Goal: Task Accomplishment & Management: Manage account settings

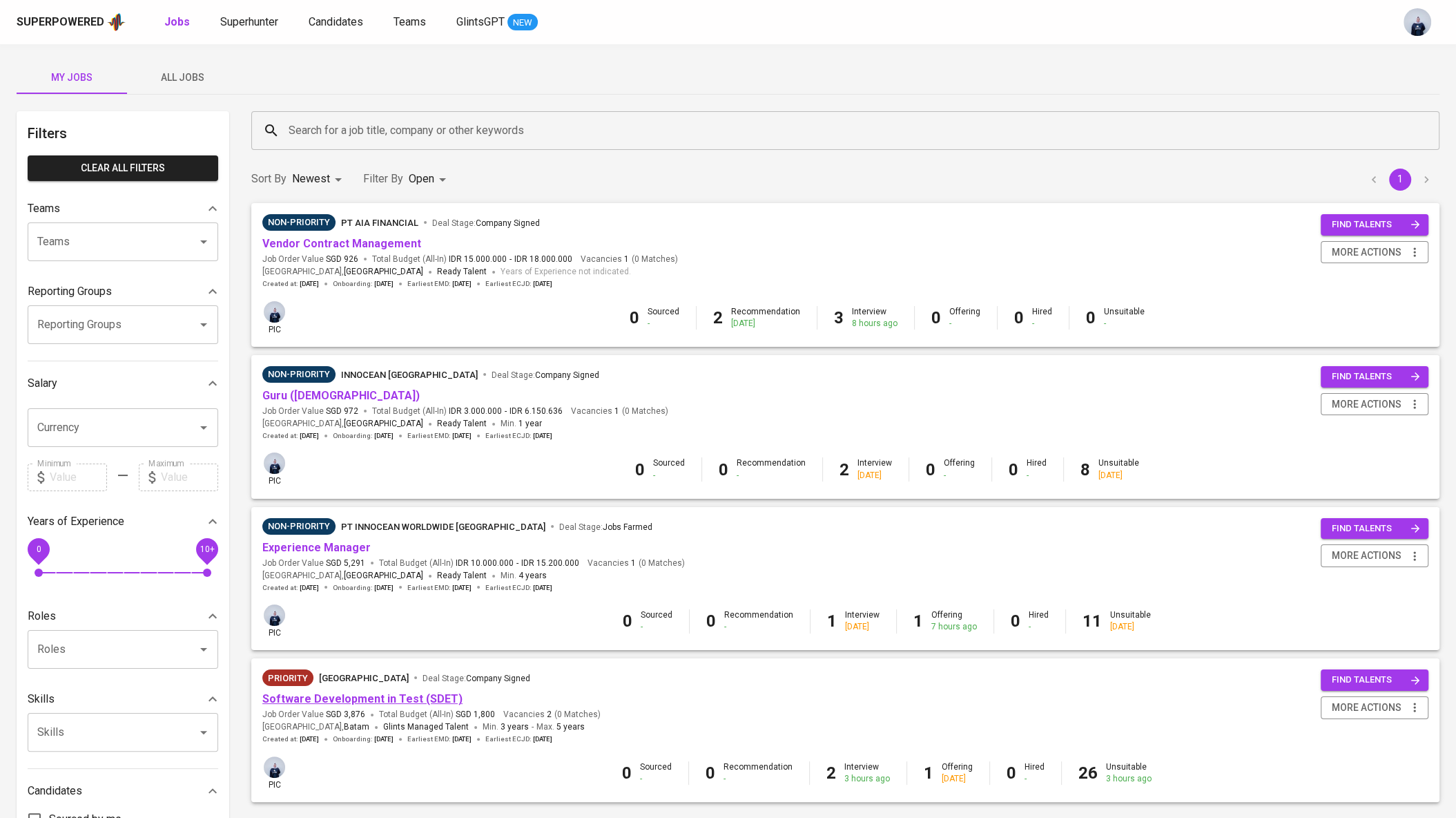
click at [369, 696] on link "Software Development in Test (SDET)" at bounding box center [362, 698] width 201 height 13
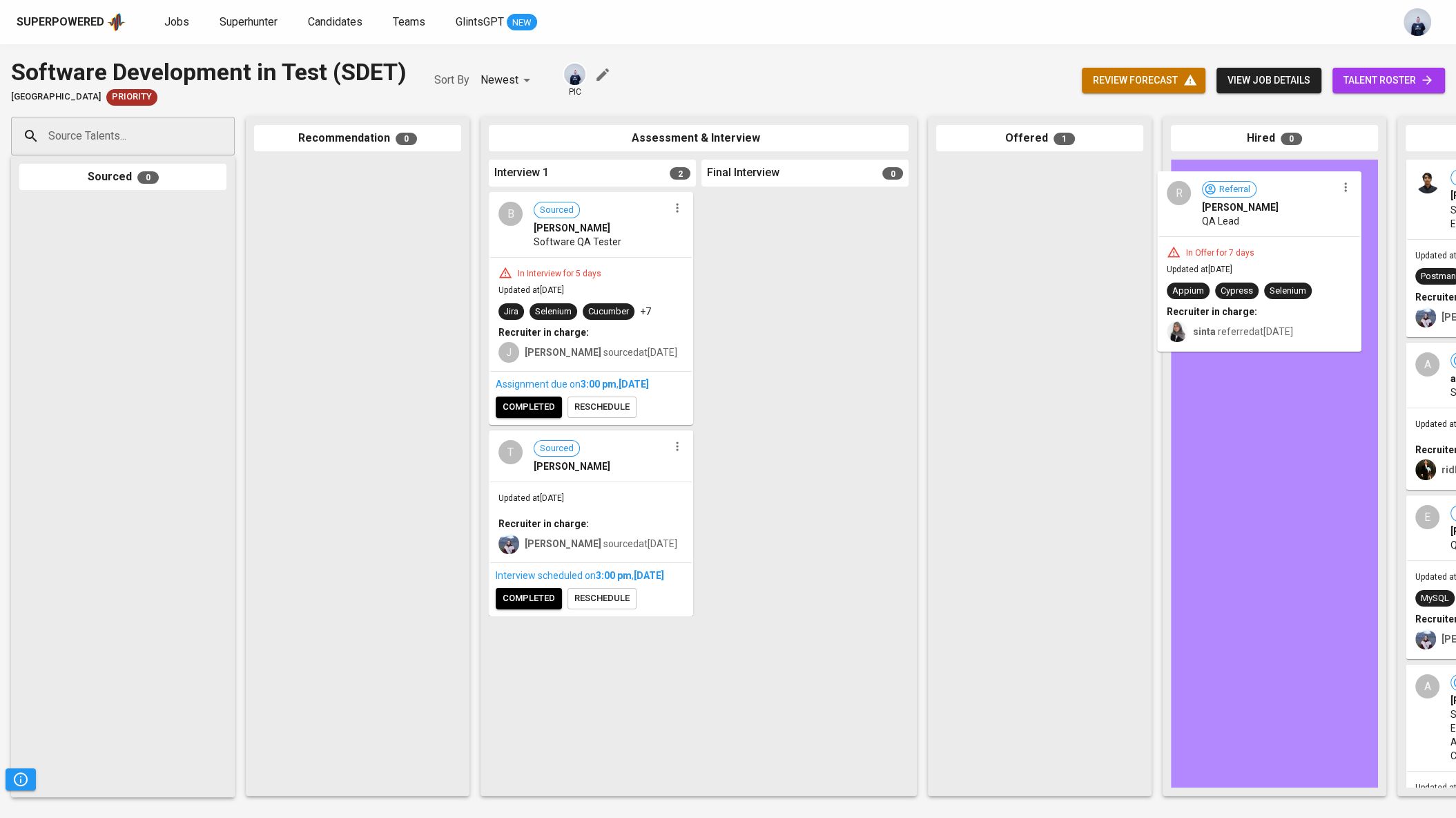
drag, startPoint x: 1016, startPoint y: 232, endPoint x: 1243, endPoint y: 243, distance: 227.3
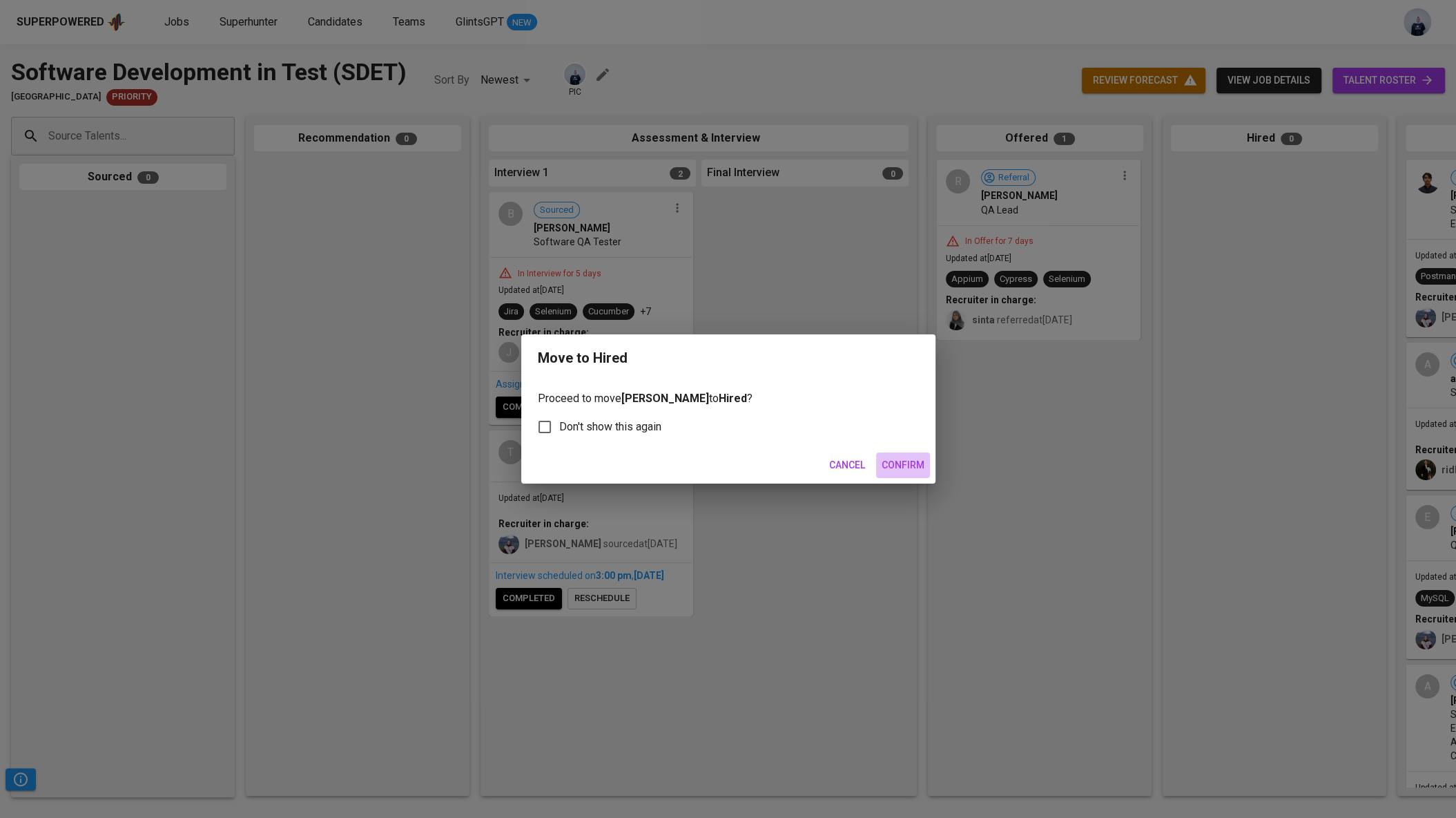
click at [911, 463] on span "Confirm" at bounding box center [903, 465] width 43 height 17
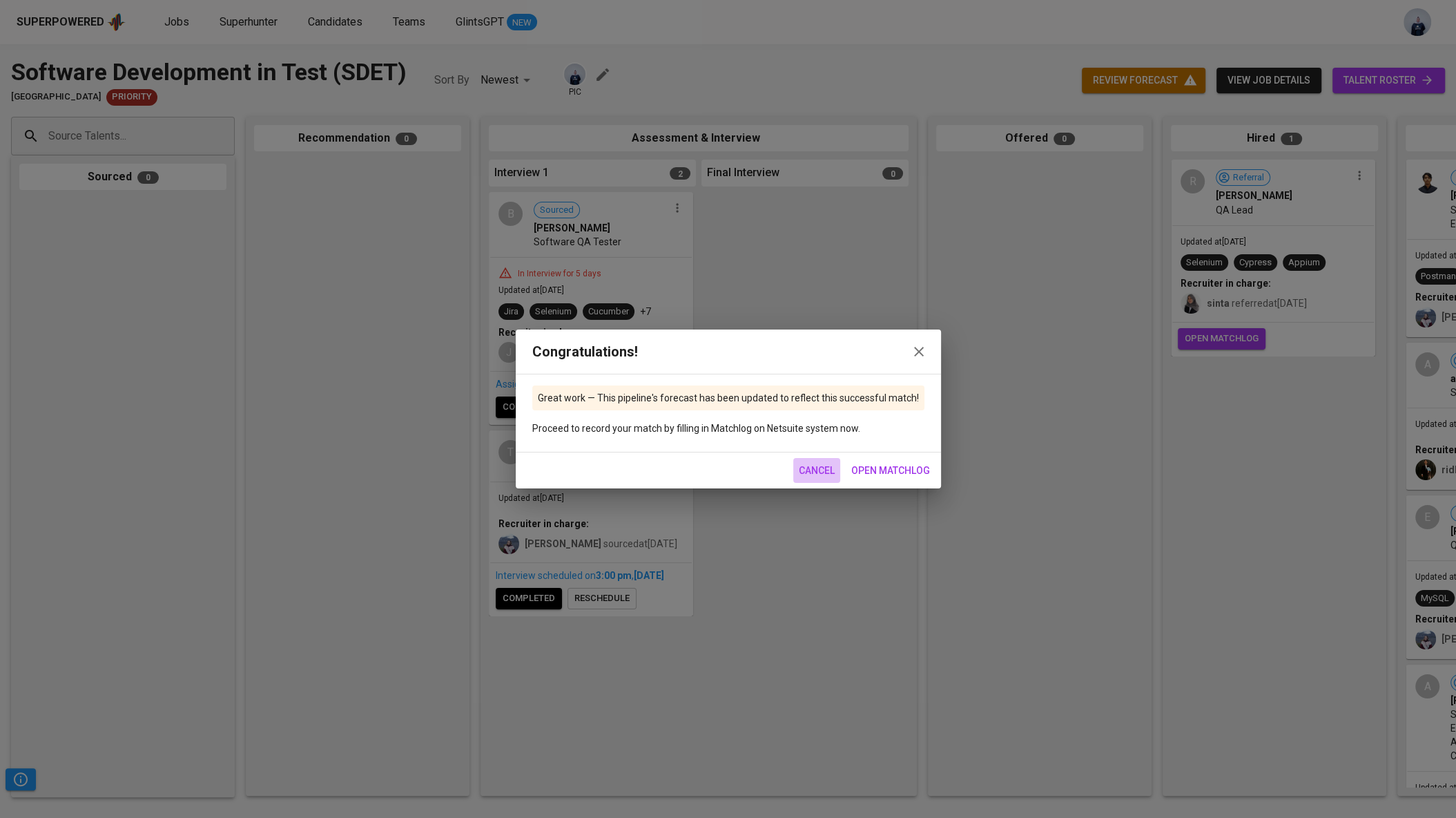
click at [808, 466] on span "Cancel" at bounding box center [817, 471] width 35 height 17
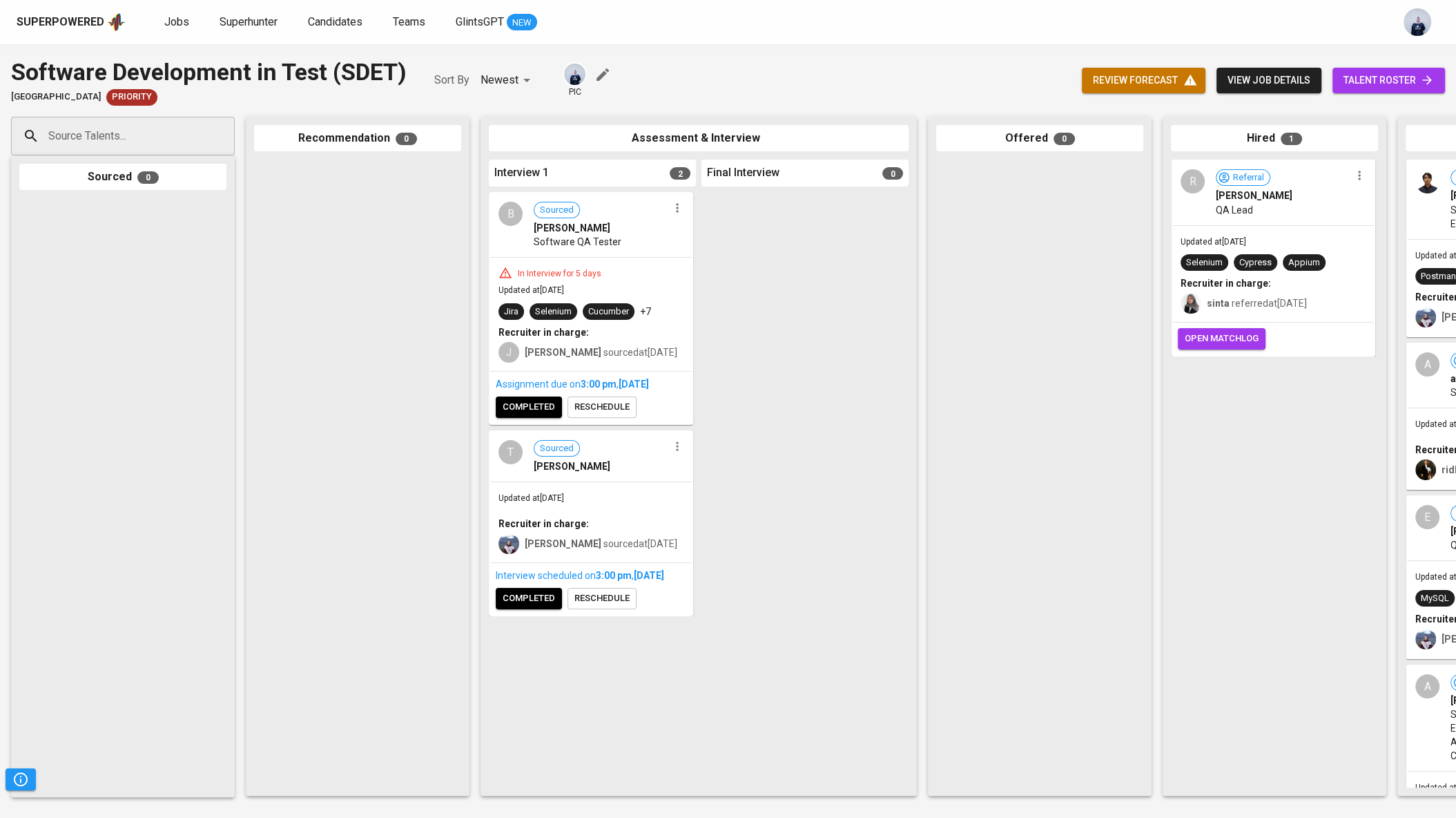
click at [536, 413] on span "completed" at bounding box center [528, 407] width 52 height 16
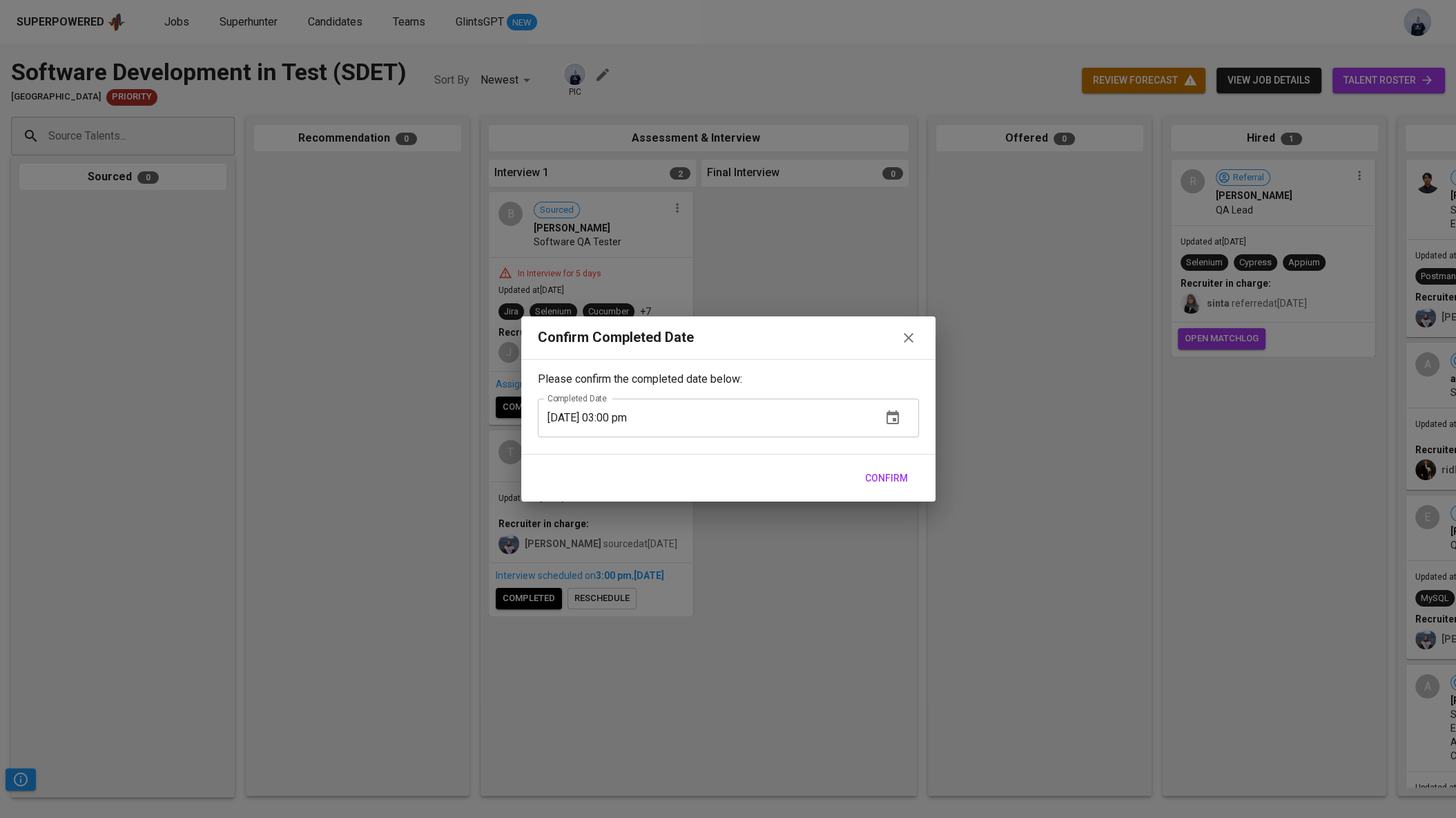
click at [887, 480] on span "Confirm" at bounding box center [887, 478] width 43 height 17
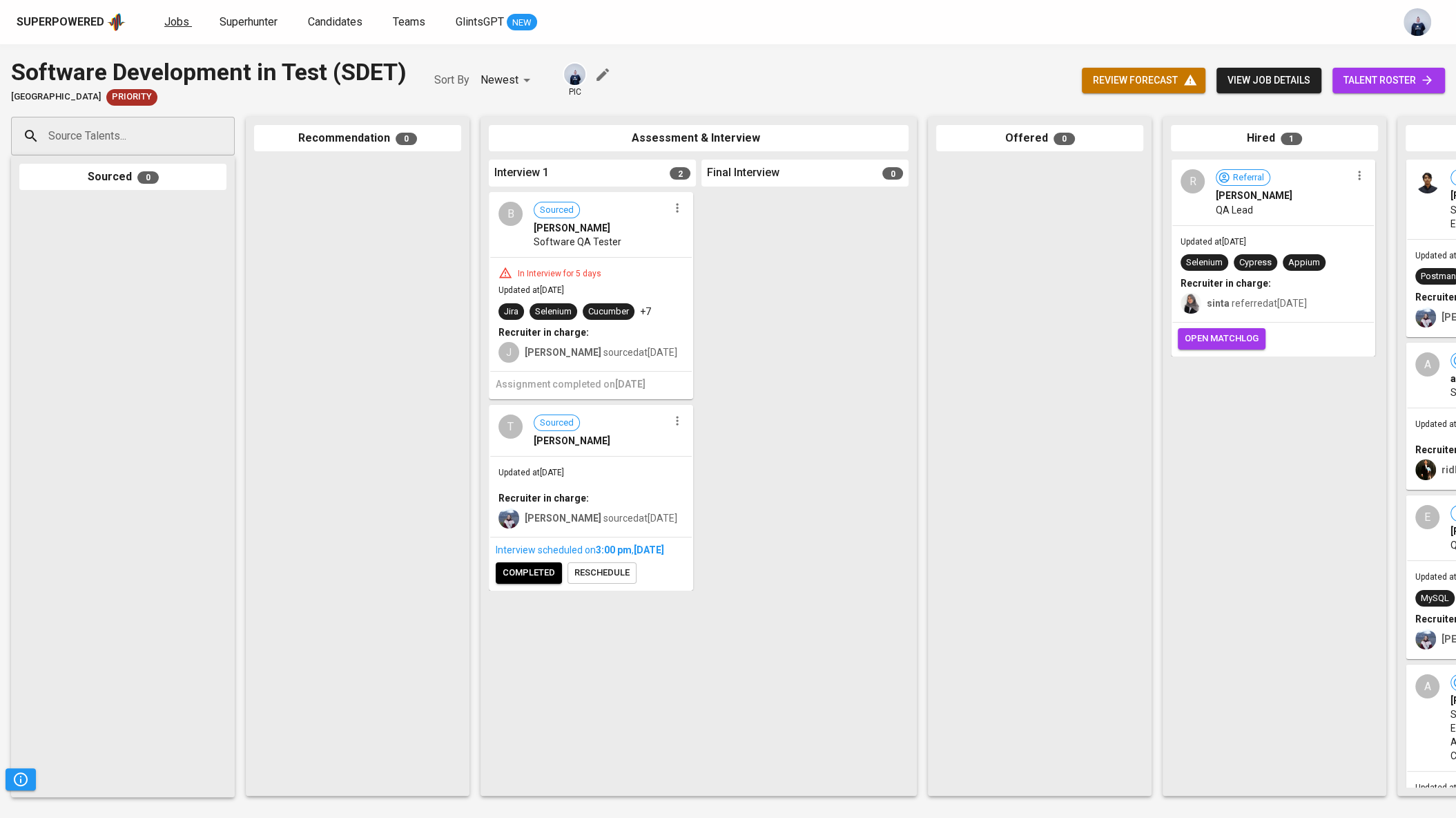
click at [171, 14] on link "Jobs" at bounding box center [178, 22] width 28 height 17
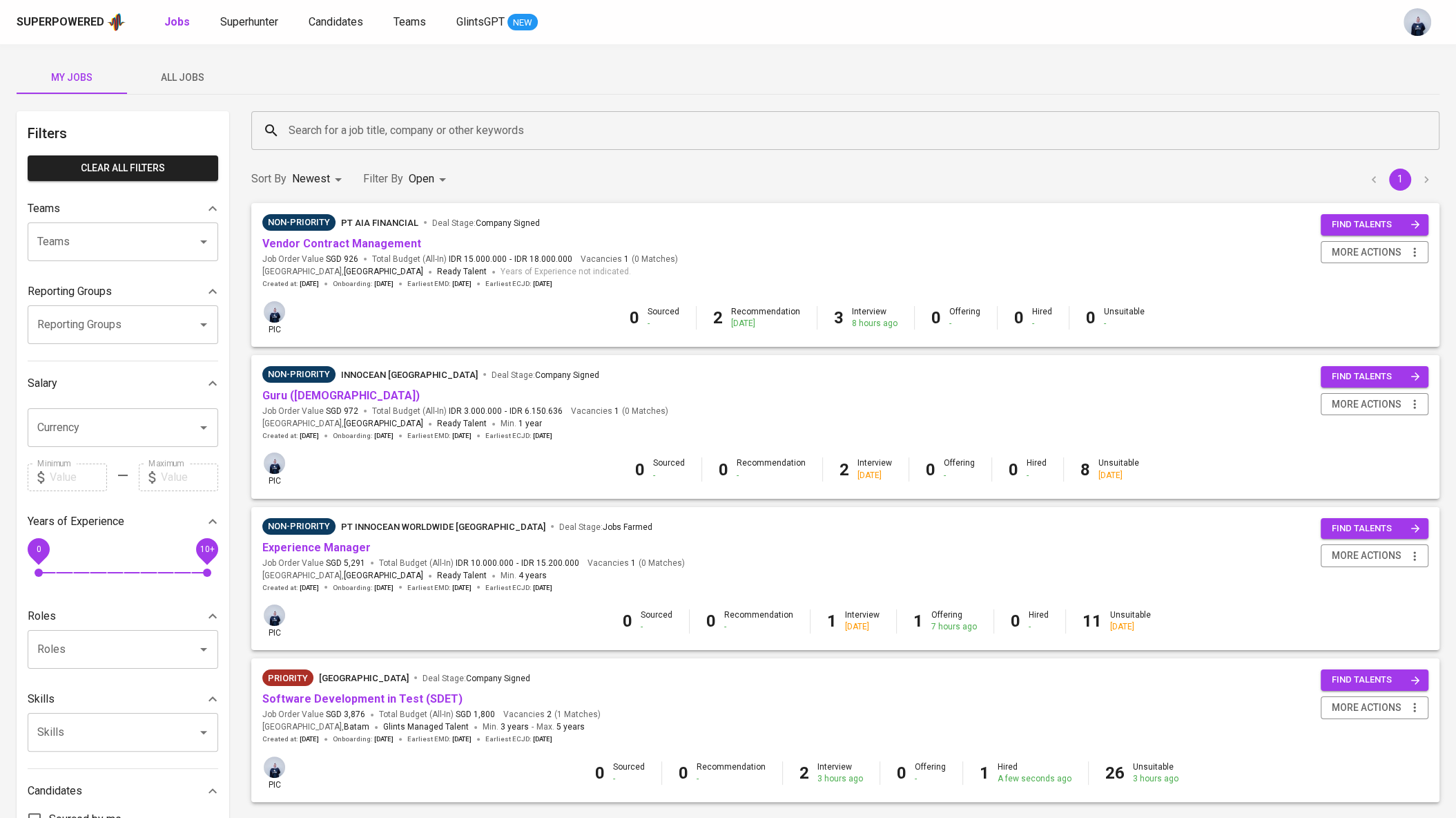
scroll to position [88, 0]
